Goal: Task Accomplishment & Management: Use online tool/utility

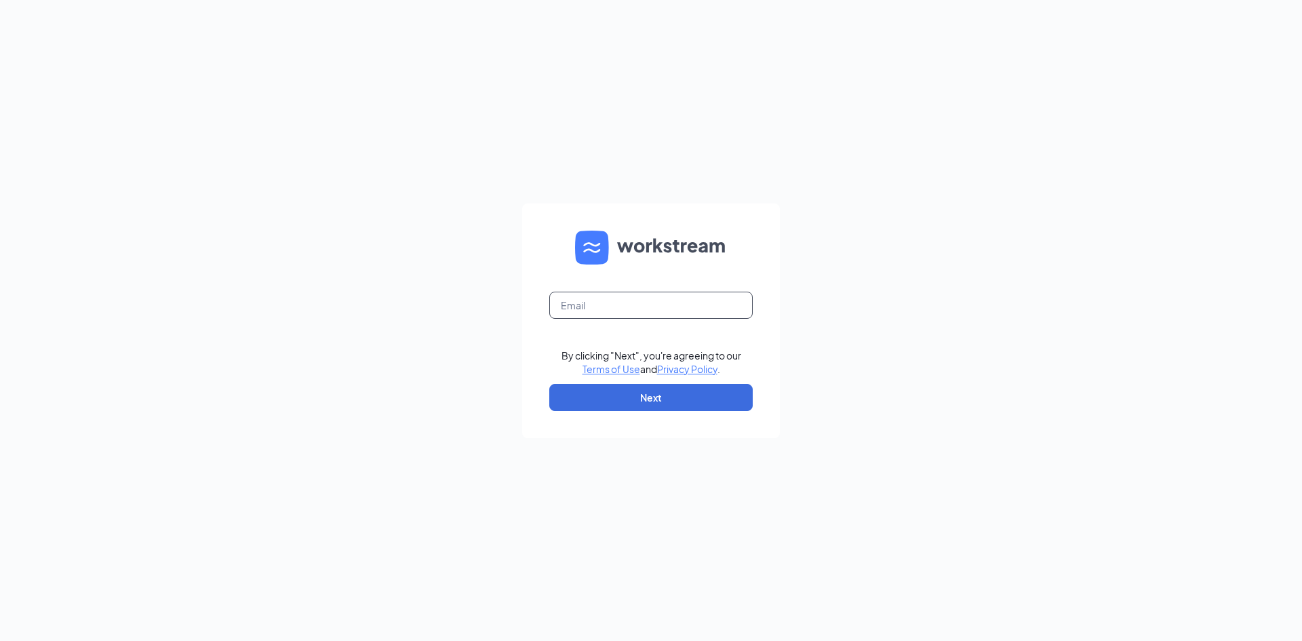
click at [586, 305] on input "text" at bounding box center [650, 305] width 203 height 27
type input "[EMAIL_ADDRESS][DOMAIN_NAME]"
click at [595, 393] on button "Next" at bounding box center [650, 397] width 203 height 27
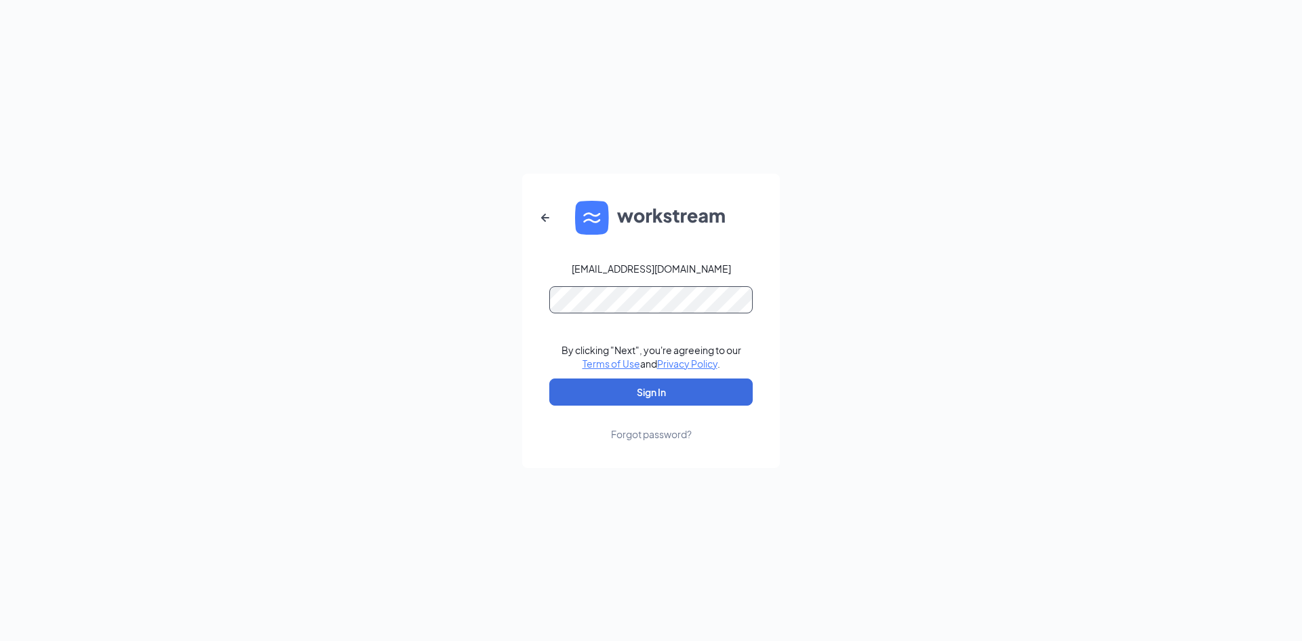
click at [549, 378] on button "Sign In" at bounding box center [650, 391] width 203 height 27
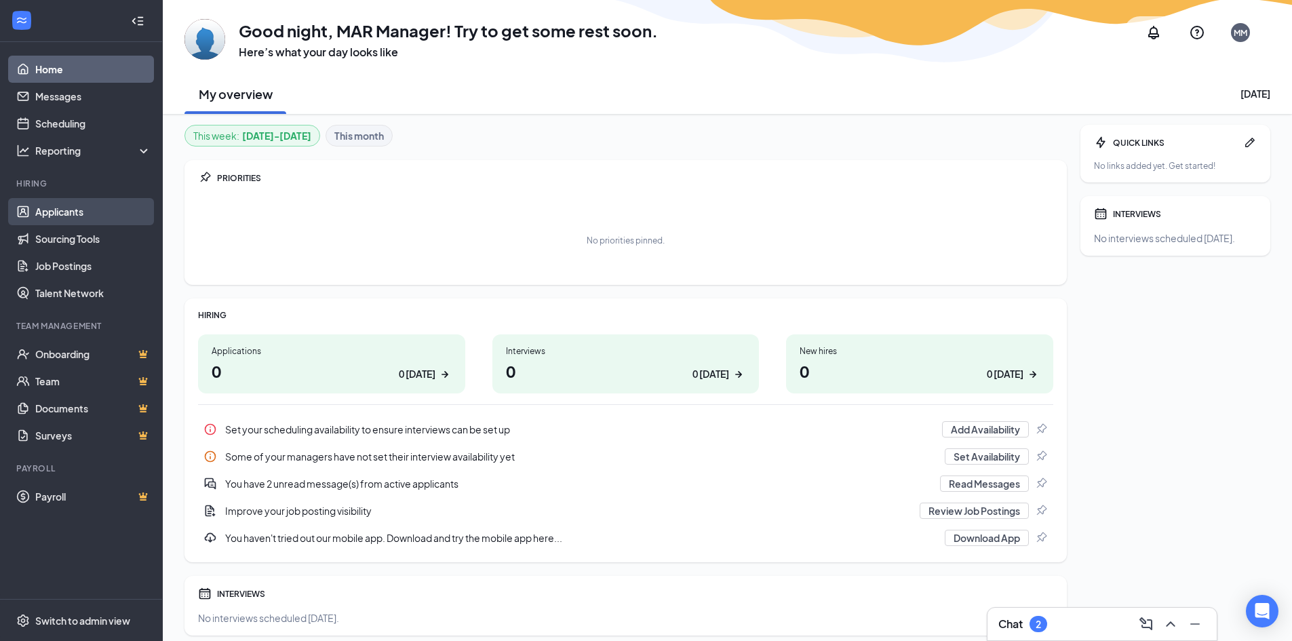
click at [90, 215] on link "Applicants" at bounding box center [93, 211] width 116 height 27
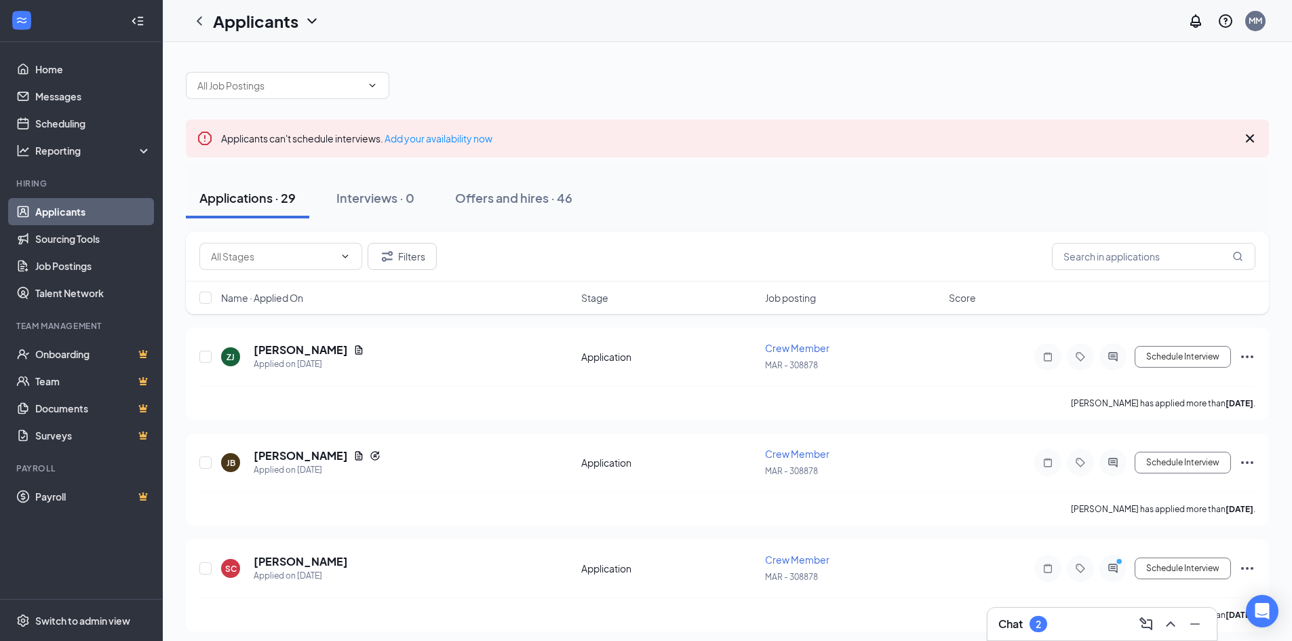
click at [1009, 620] on h3 "Chat" at bounding box center [1010, 623] width 24 height 15
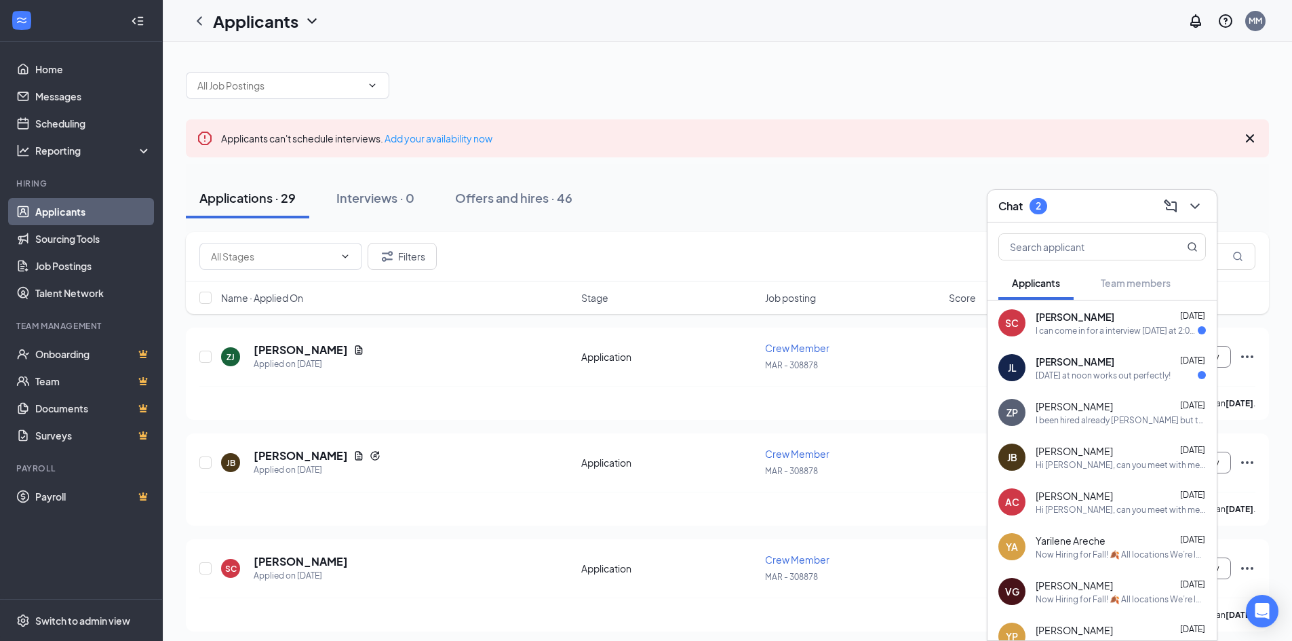
click at [1147, 373] on div "Tomorrow at noon works out perfectly!" at bounding box center [1102, 376] width 135 height 12
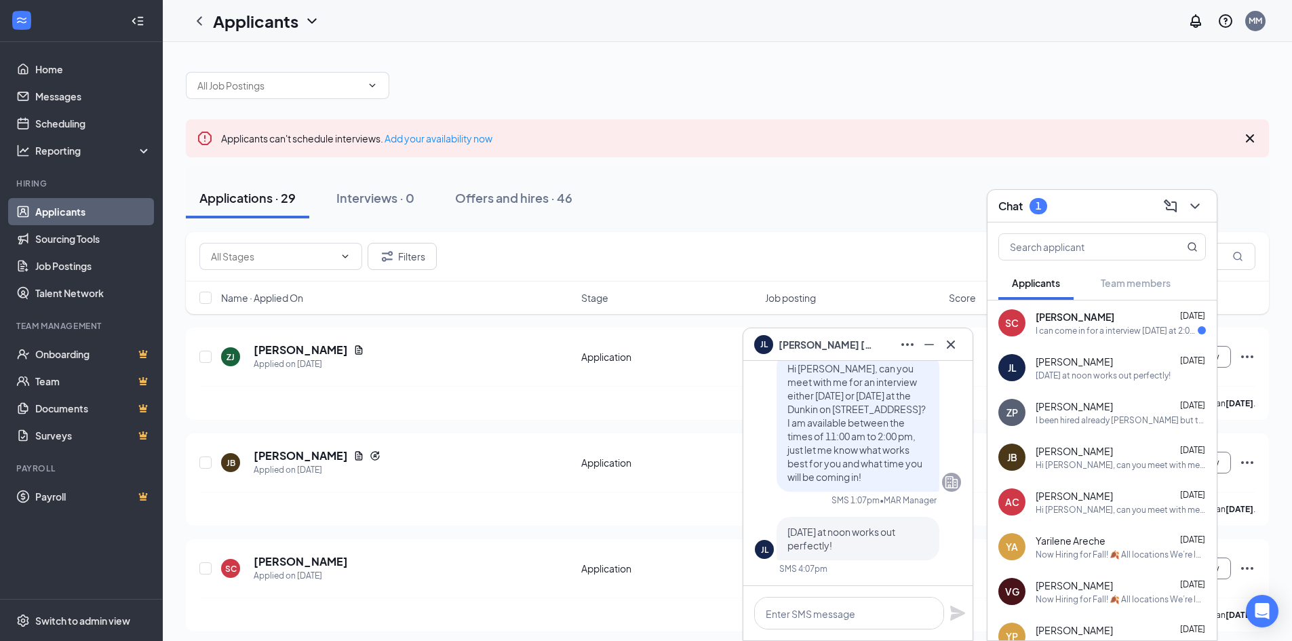
click at [1073, 323] on span "Shane Cleveland" at bounding box center [1074, 317] width 79 height 14
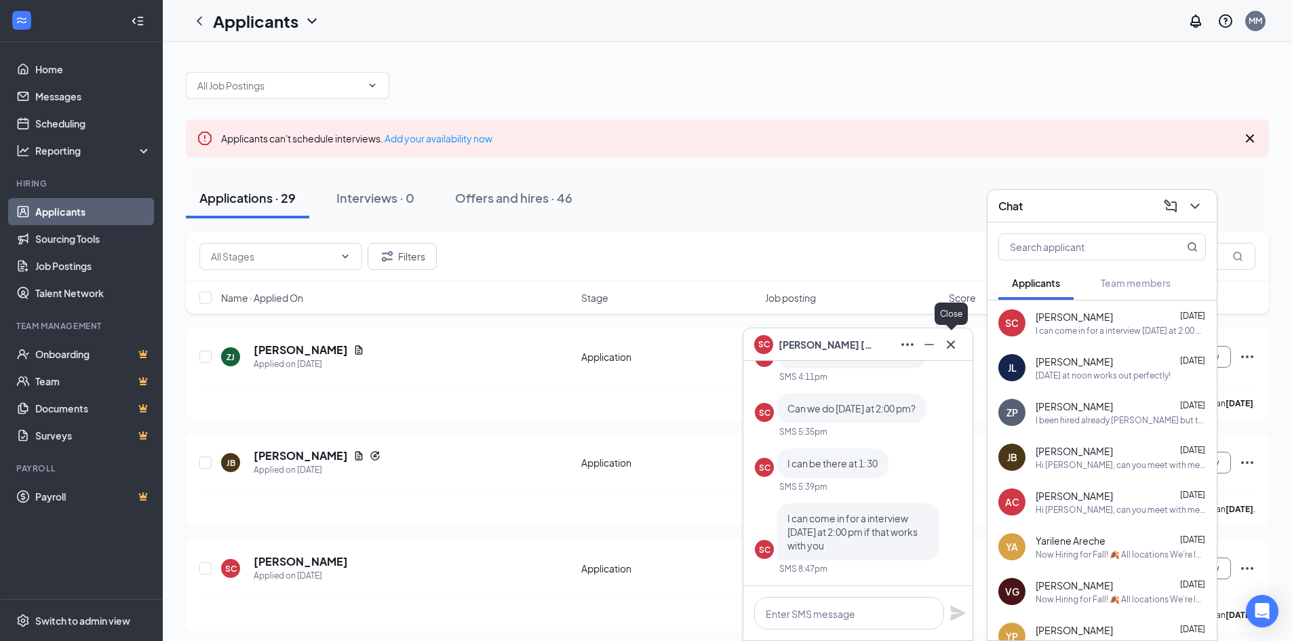
click at [953, 341] on icon "Cross" at bounding box center [951, 344] width 8 height 8
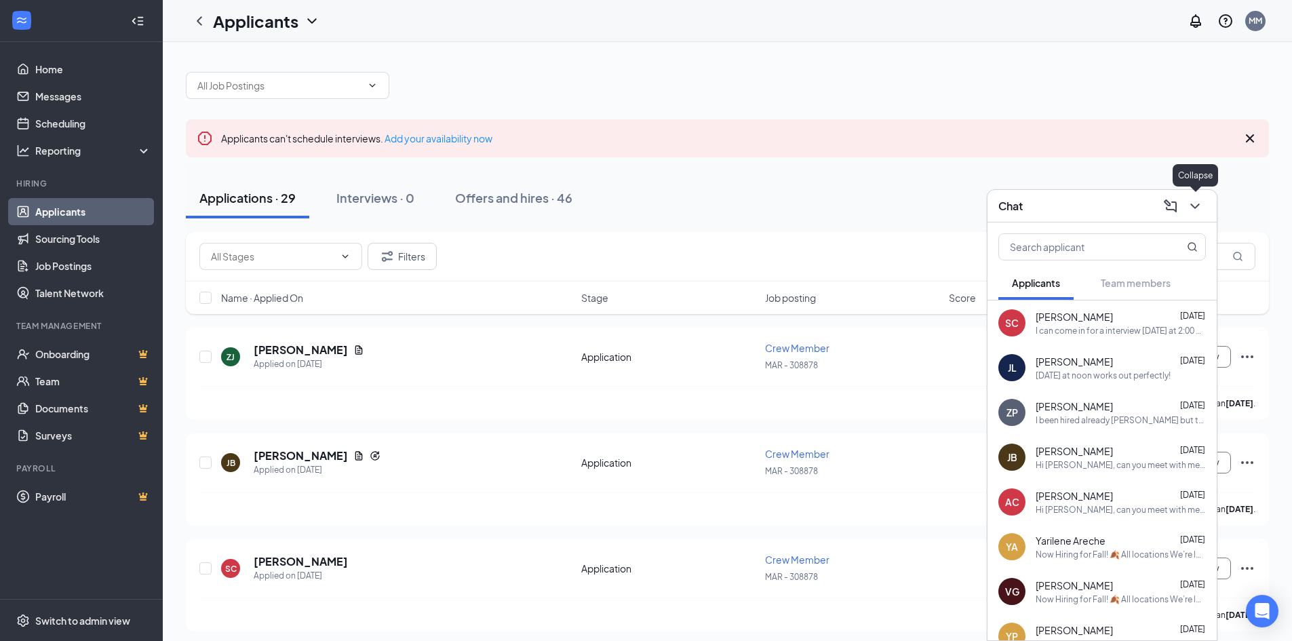
click at [1200, 205] on icon "ChevronDown" at bounding box center [1195, 206] width 16 height 16
